Goal: Communication & Community: Answer question/provide support

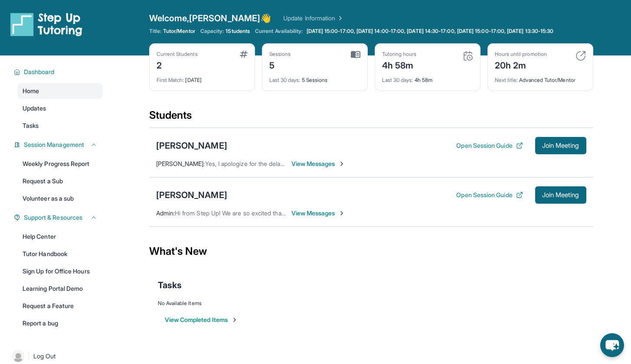
click at [364, 150] on div "[PERSON_NAME] Open Session Guide Join Meeting" at bounding box center [371, 145] width 430 height 17
click at [549, 198] on span "Join Meeting" at bounding box center [560, 195] width 37 height 5
click at [506, 199] on button "Open Session Guide" at bounding box center [489, 195] width 66 height 9
click at [552, 198] on span "Join Meeting" at bounding box center [560, 195] width 37 height 5
click at [544, 204] on button "Join Meeting" at bounding box center [560, 194] width 51 height 17
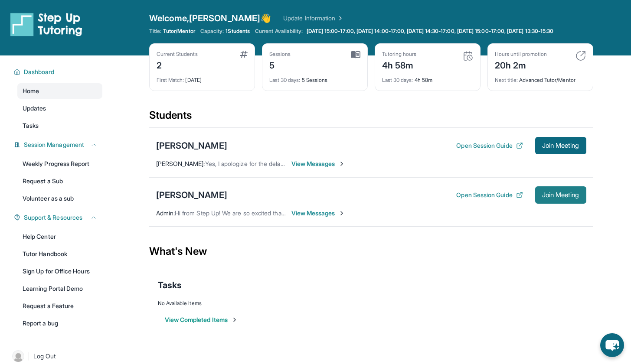
click at [547, 198] on span "Join Meeting" at bounding box center [560, 195] width 37 height 5
click at [561, 198] on span "Join Meeting" at bounding box center [560, 195] width 37 height 5
click at [559, 198] on span "Join Meeting" at bounding box center [560, 195] width 37 height 5
click at [573, 198] on span "Join Meeting" at bounding box center [560, 195] width 37 height 5
